Goal: Task Accomplishment & Management: Manage account settings

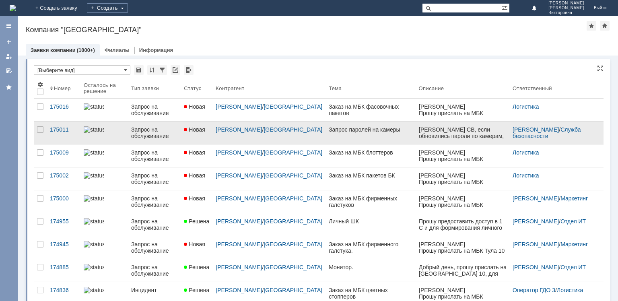
click at [205, 132] on span "Новая" at bounding box center [194, 129] width 21 height 6
